Goal: Information Seeking & Learning: Learn about a topic

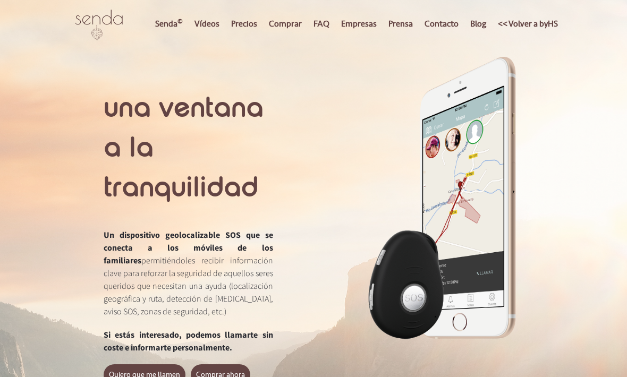
click at [564, 156] on div at bounding box center [442, 217] width 258 height 259
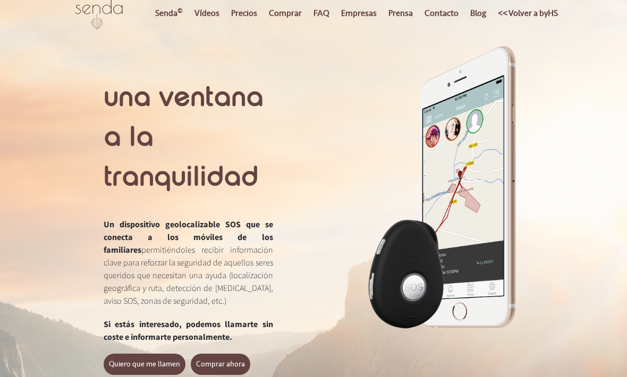
scroll to position [32, 0]
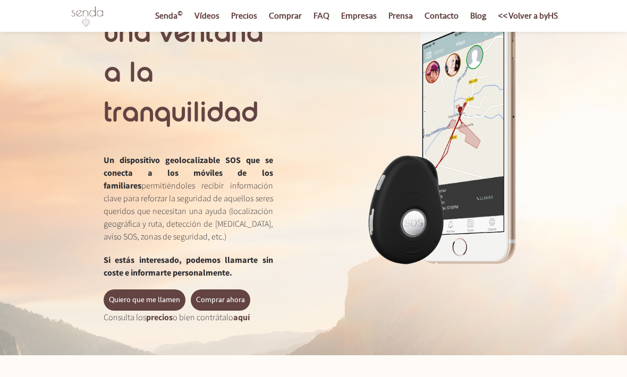
click at [109, 159] on span "Un dispositivo geolocalizable SOS que se conecta a los móviles de los familiares" at bounding box center [188, 173] width 169 height 36
click at [109, 157] on span "Un dispositivo geolocalizable SOS que se conecta a los móviles de los familiares" at bounding box center [188, 173] width 169 height 36
click at [114, 157] on span "Un dispositivo geolocalizable SOS que se conecta a los móviles de los familiares" at bounding box center [188, 173] width 169 height 36
click at [112, 159] on span "Un dispositivo geolocalizable SOS que se conecta a los móviles de los familiares" at bounding box center [188, 173] width 169 height 36
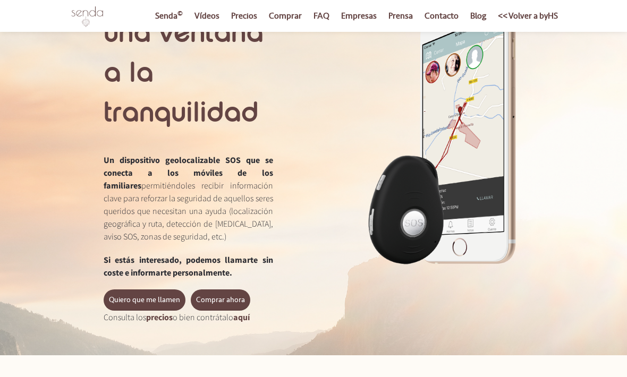
click at [125, 161] on span "Un dispositivo geolocalizable SOS que se conecta a los móviles de los familiares" at bounding box center [188, 173] width 169 height 36
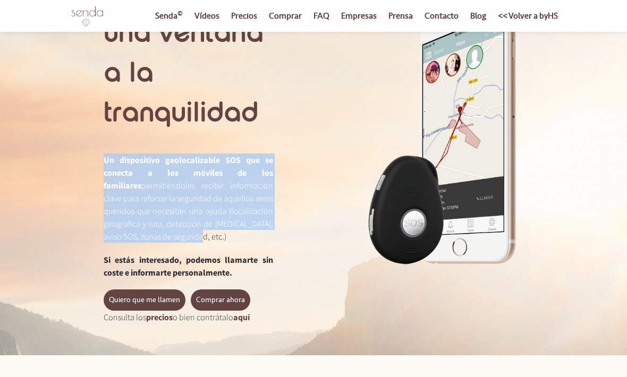
copy p "Un dispositivo geolocalizable SOS que se conecta a los móviles de los familiare…"
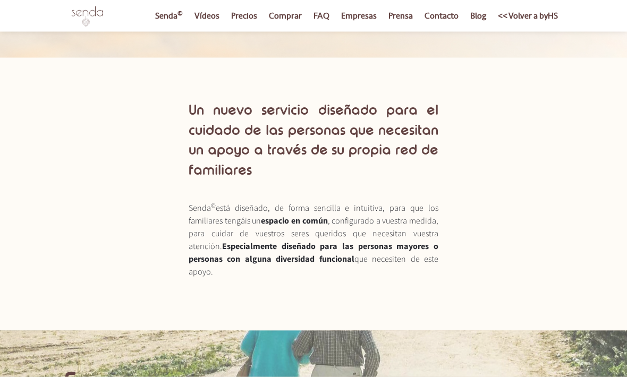
scroll to position [340, 0]
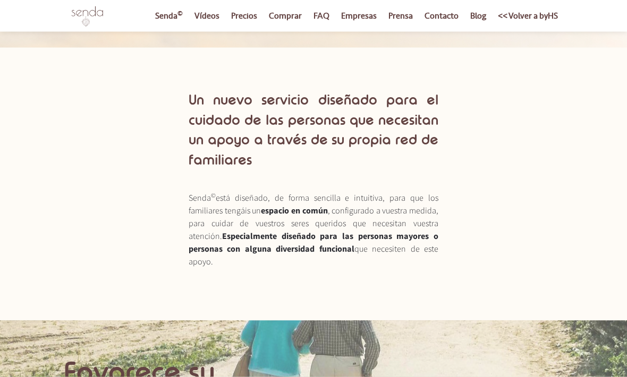
click at [358, 19] on link "Empresas" at bounding box center [359, 16] width 46 height 32
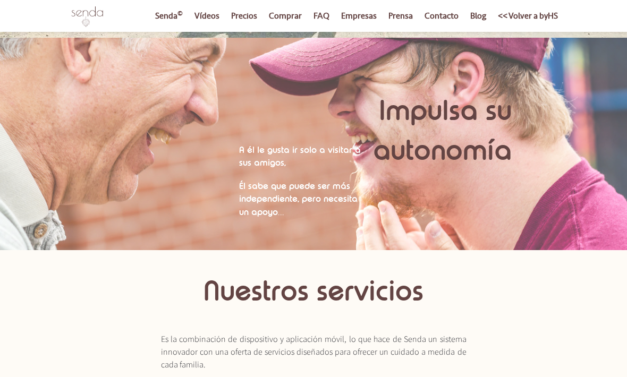
scroll to position [815, 0]
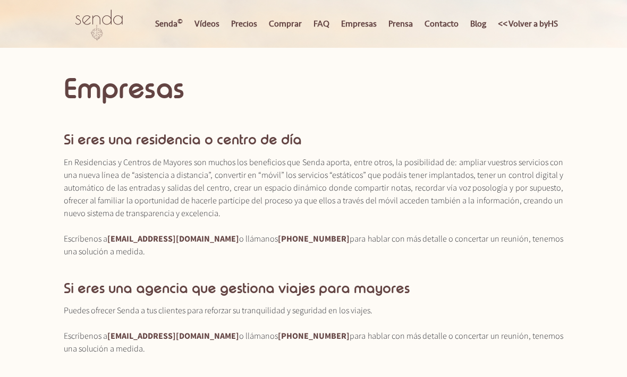
click at [200, 28] on link "Vídeos" at bounding box center [207, 23] width 36 height 47
click at [159, 21] on link "Senda ©" at bounding box center [169, 23] width 38 height 47
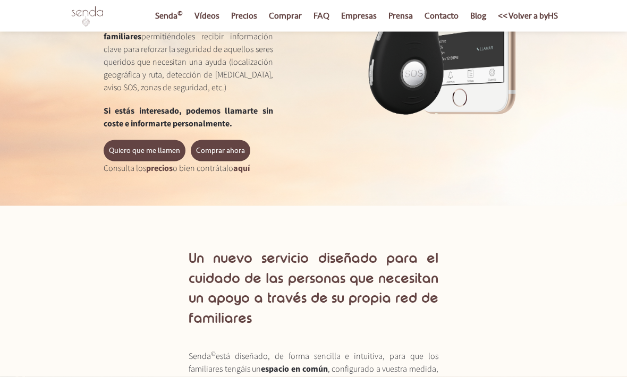
scroll to position [154, 0]
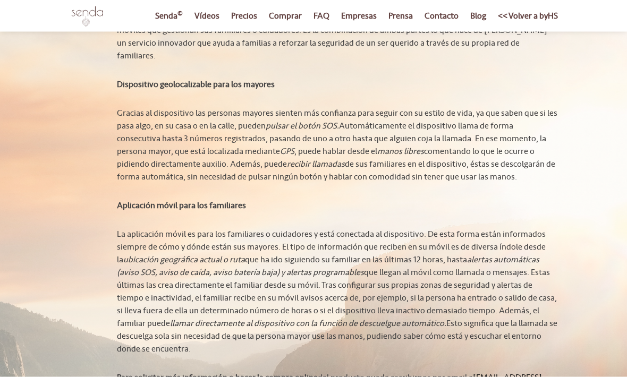
scroll to position [622, 0]
